Goal: Transaction & Acquisition: Purchase product/service

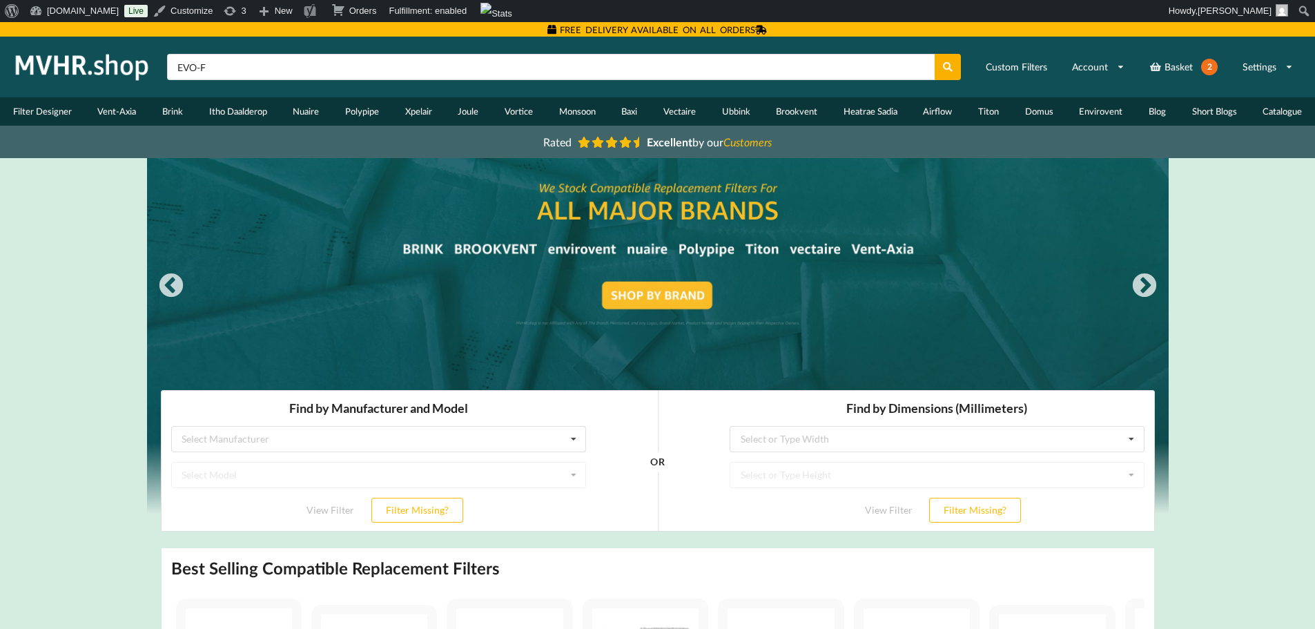
type input "EVO-F"
click at [934, 54] on button at bounding box center [947, 67] width 27 height 26
click at [199, 69] on input "EVO-F" at bounding box center [550, 67] width 767 height 26
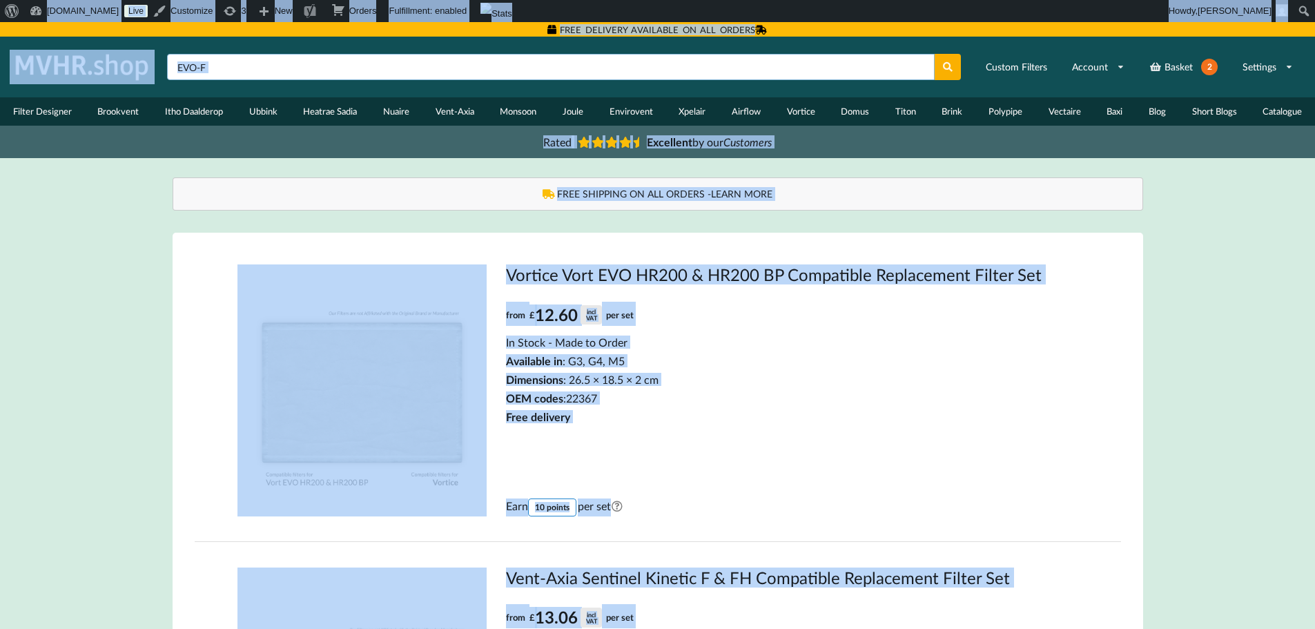
click at [199, 69] on input "EVO-F" at bounding box center [550, 67] width 767 height 26
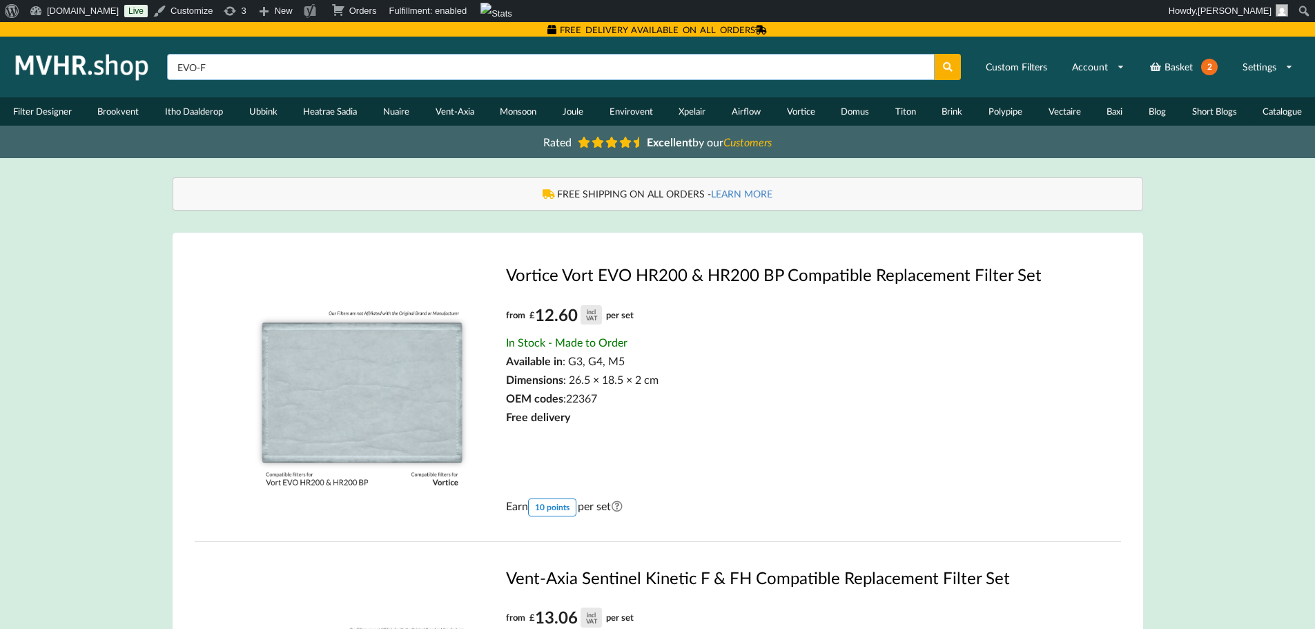
click at [199, 69] on input "EVO-F" at bounding box center [550, 67] width 767 height 26
type input "EVF-H"
click at [934, 54] on button at bounding box center [947, 67] width 27 height 26
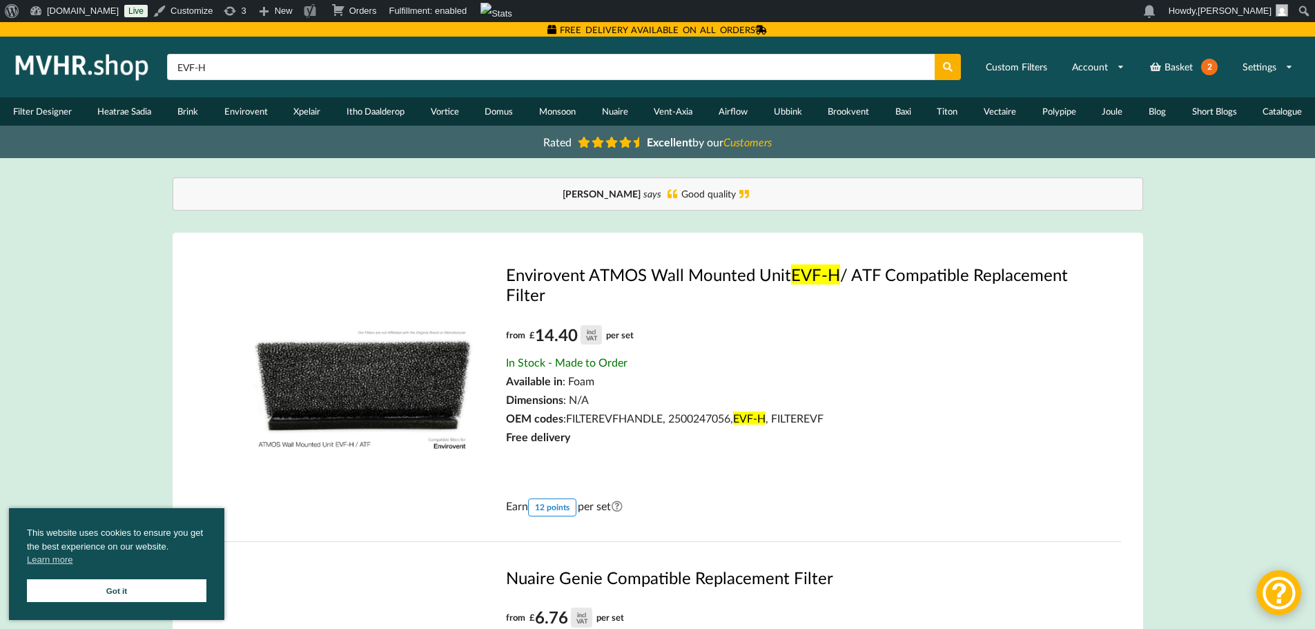
click at [549, 276] on link "Envirovent ATMOS Wall Mounted Unit EVF-H / ATF Compatible Replacement Filter" at bounding box center [792, 284] width 572 height 40
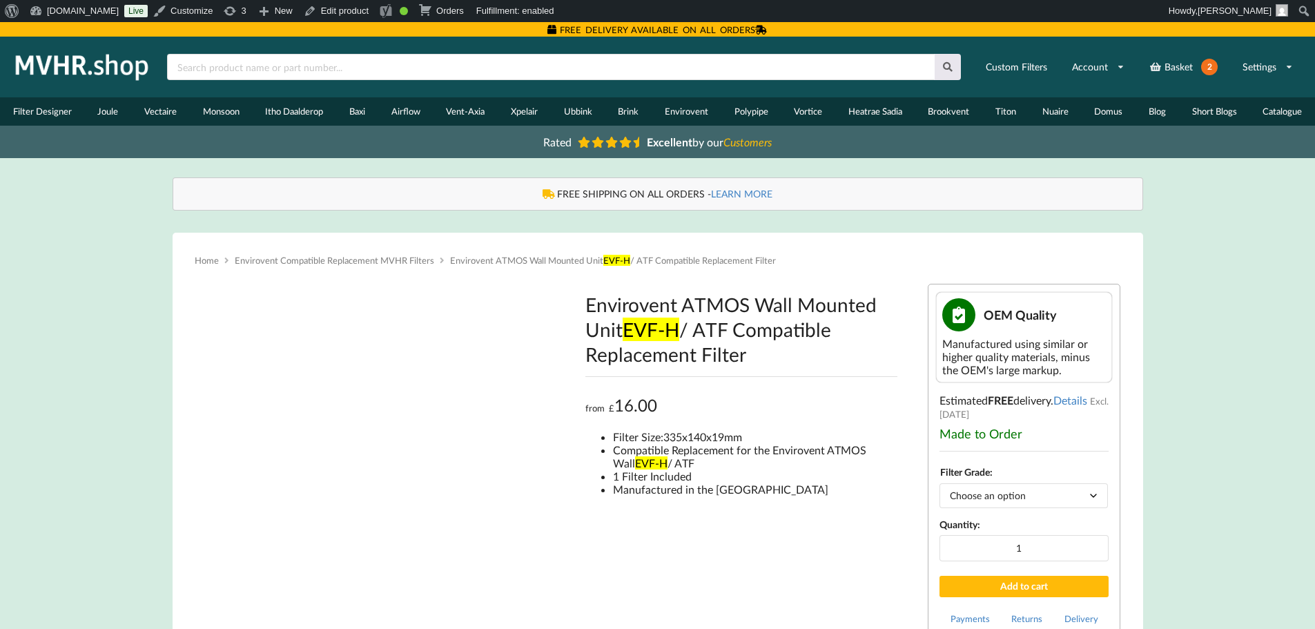
type input "**********"
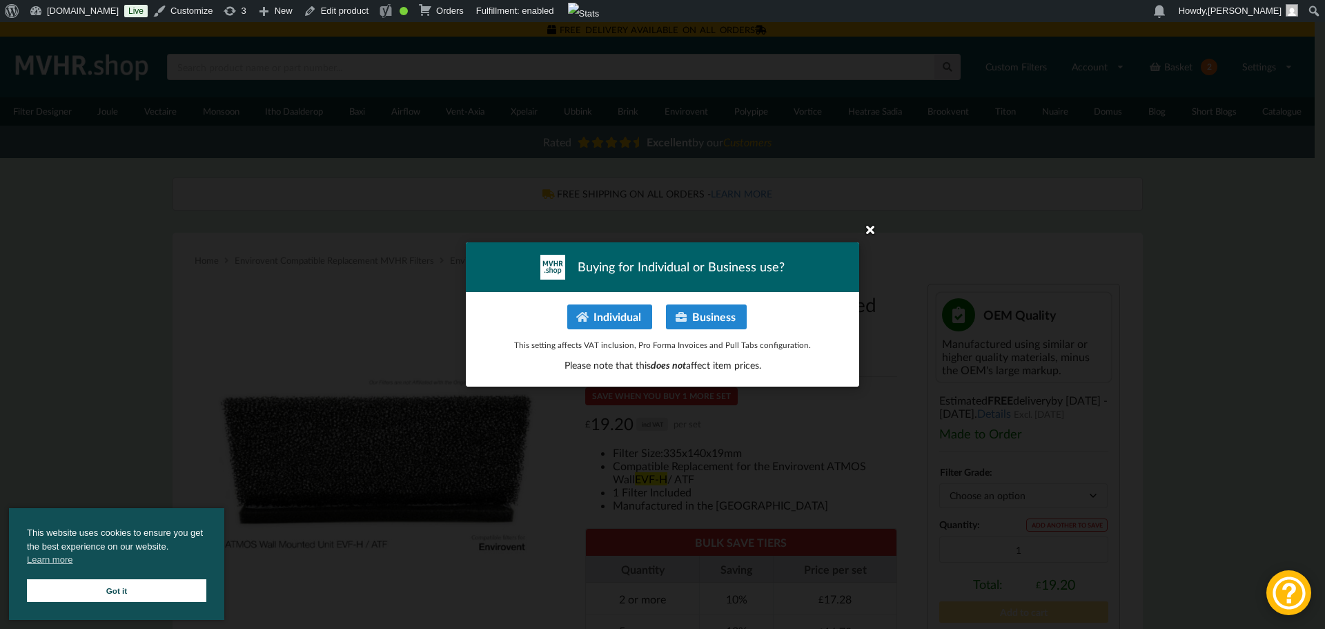
click at [865, 234] on icon at bounding box center [870, 229] width 22 height 22
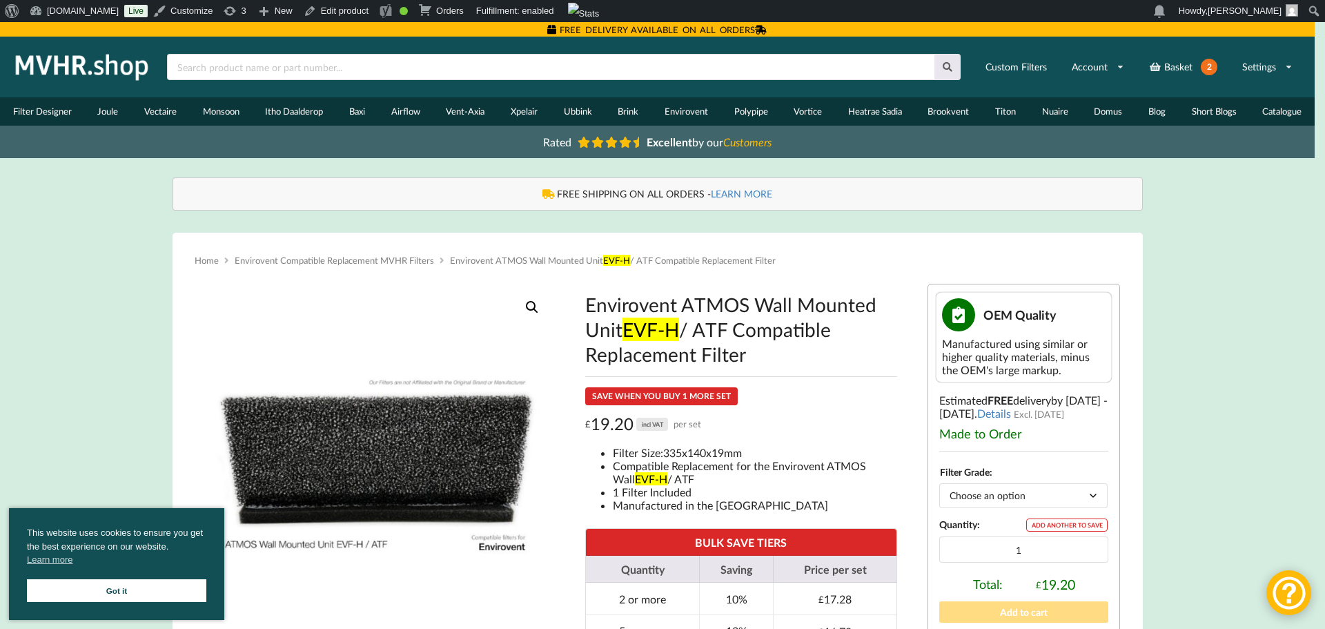
click at [867, 226] on div "Buying for Individual or Business use? Individual Business This setting affects…" at bounding box center [662, 314] width 1325 height 629
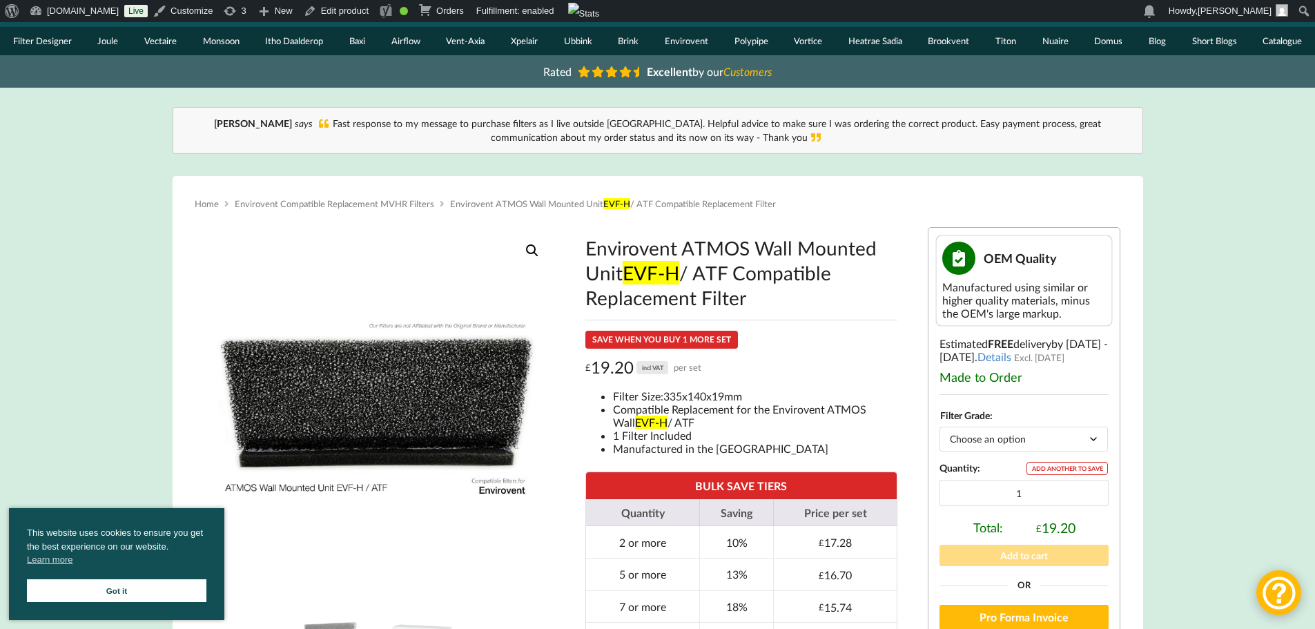
scroll to position [138, 0]
